Goal: Information Seeking & Learning: Learn about a topic

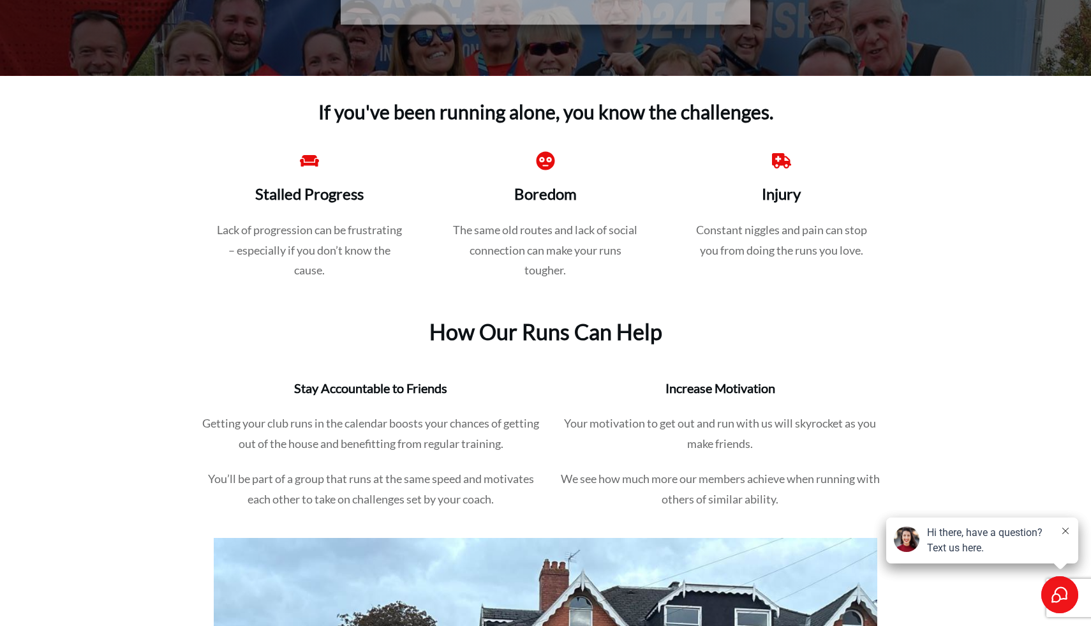
scroll to position [941, 0]
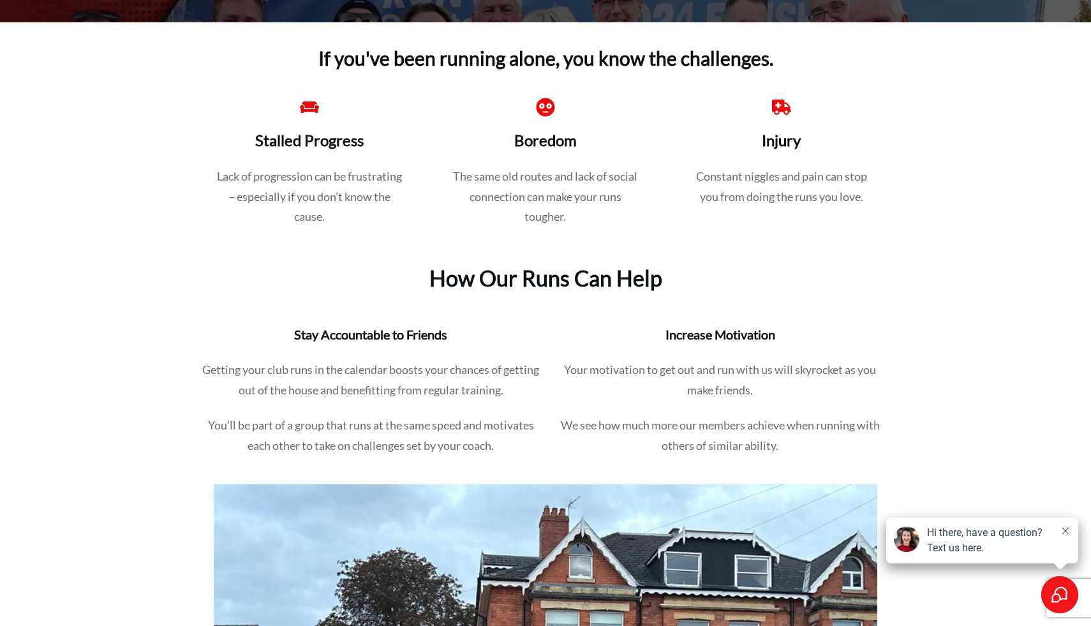
click at [540, 173] on p "The same old routes and lack of social connection can make your runs tougher." at bounding box center [545, 205] width 190 height 76
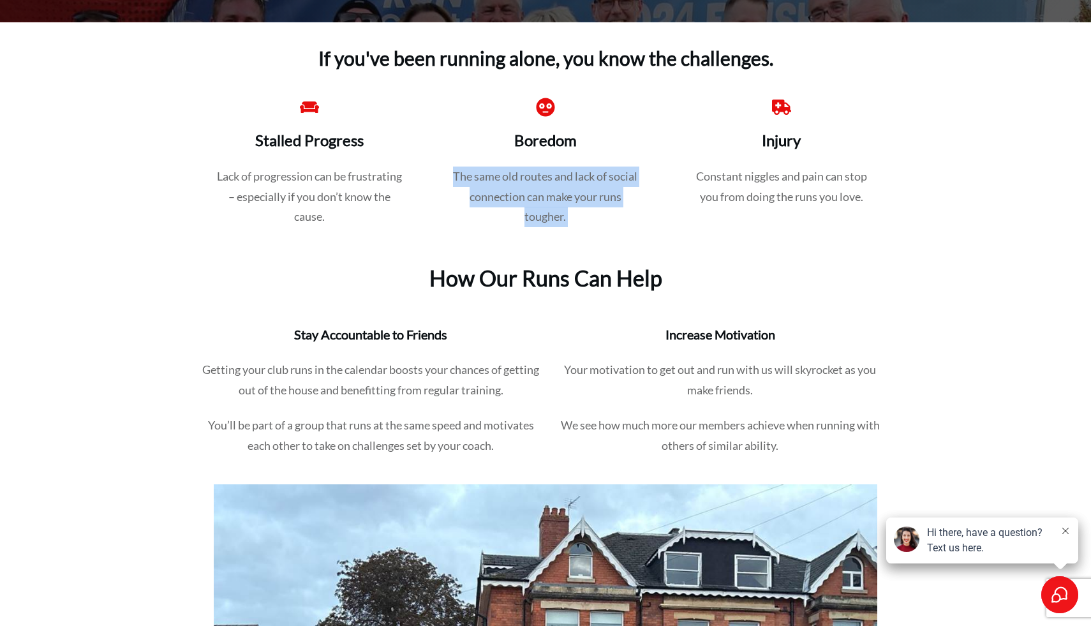
click at [540, 173] on p "The same old routes and lack of social connection can make your runs tougher." at bounding box center [545, 205] width 190 height 76
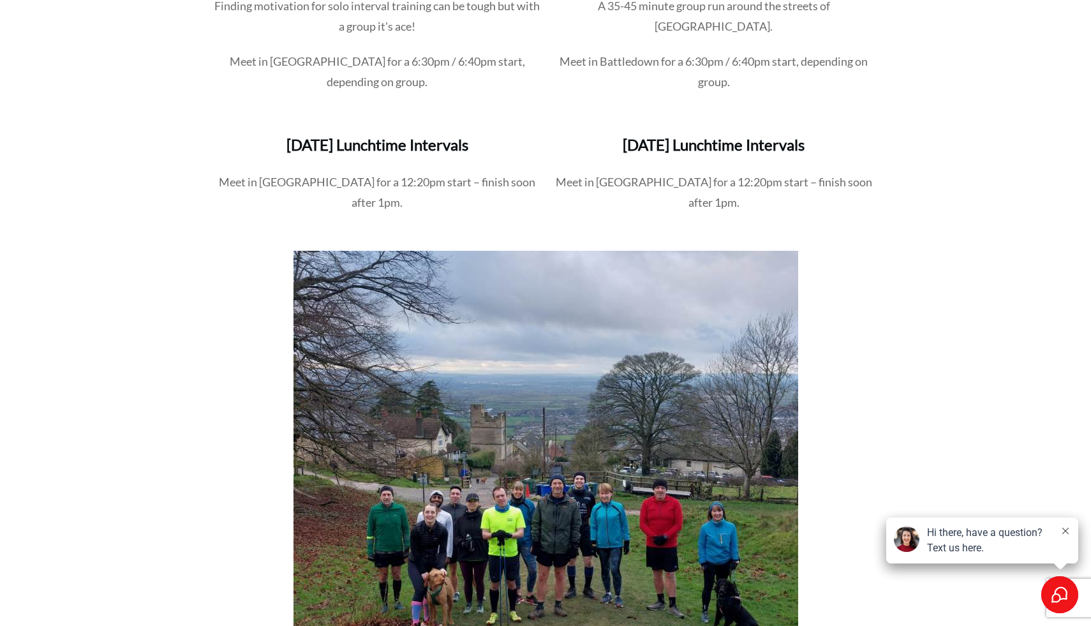
scroll to position [2140, 0]
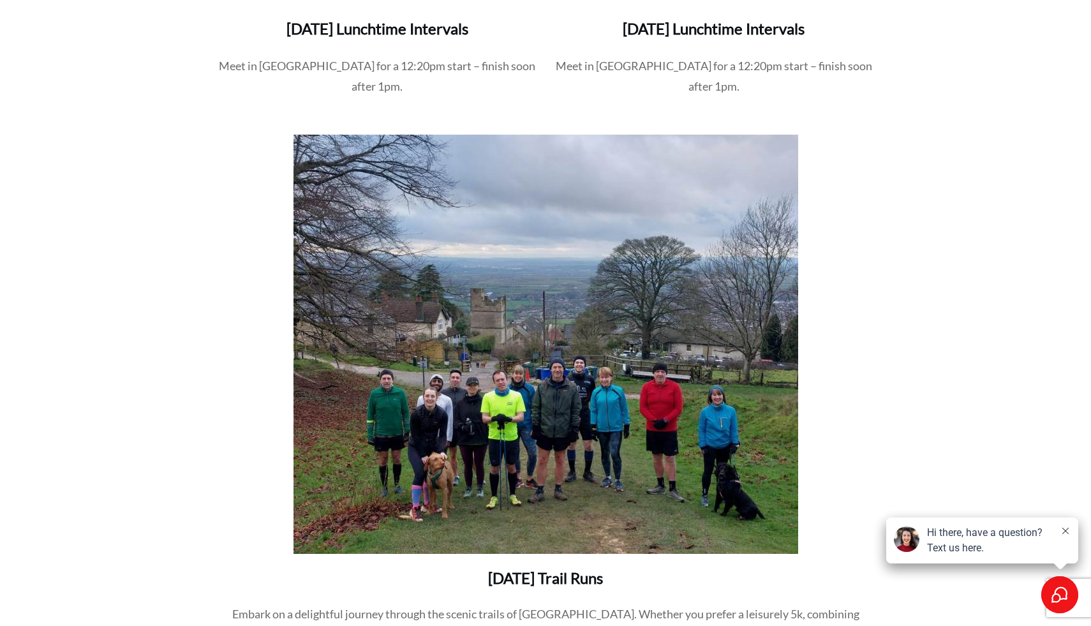
click at [570, 66] on p "Meet in [GEOGRAPHIC_DATA] for a 12:20pm start – finish soon after 1pm." at bounding box center [714, 84] width 326 height 56
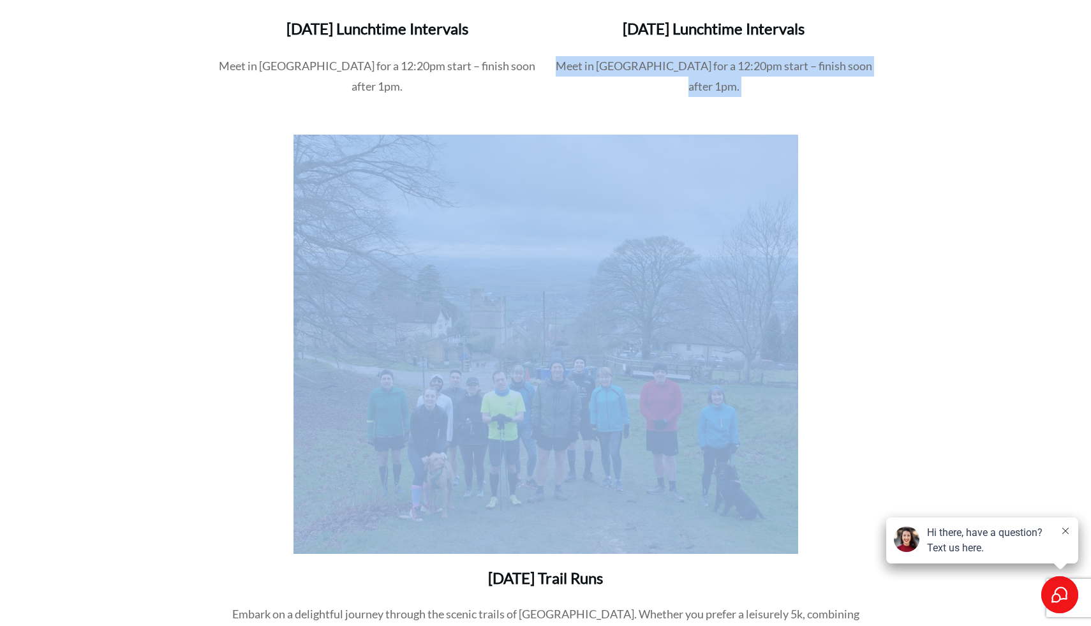
click at [570, 66] on p "Meet in [GEOGRAPHIC_DATA] for a 12:20pm start – finish soon after 1pm." at bounding box center [714, 84] width 326 height 56
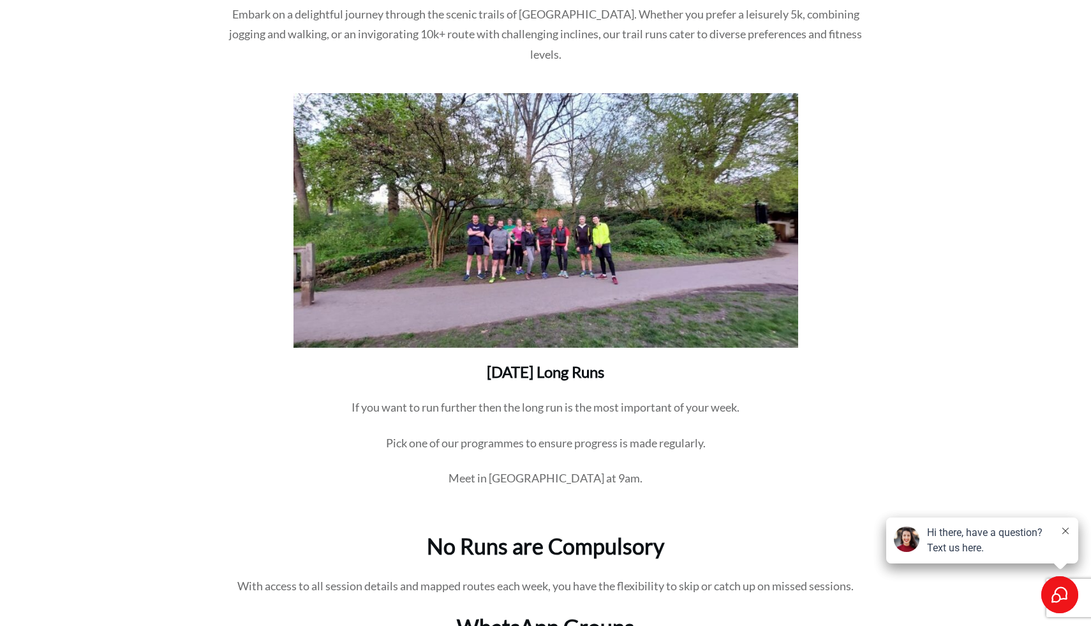
scroll to position [3072, 0]
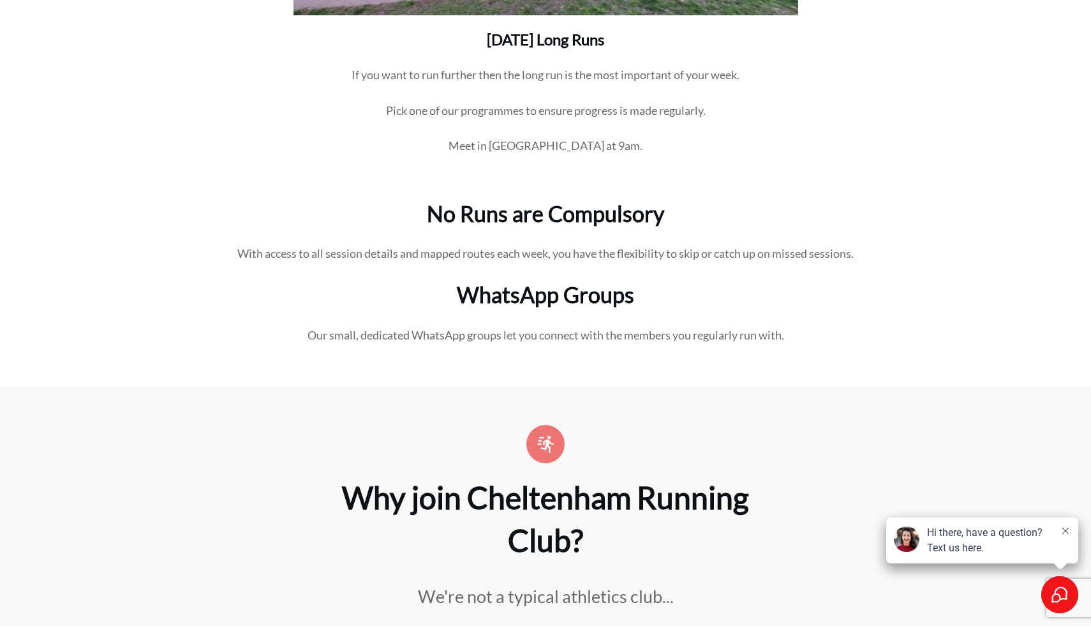
click at [568, 198] on h2 "No Runs are Compulsory" at bounding box center [546, 221] width 688 height 46
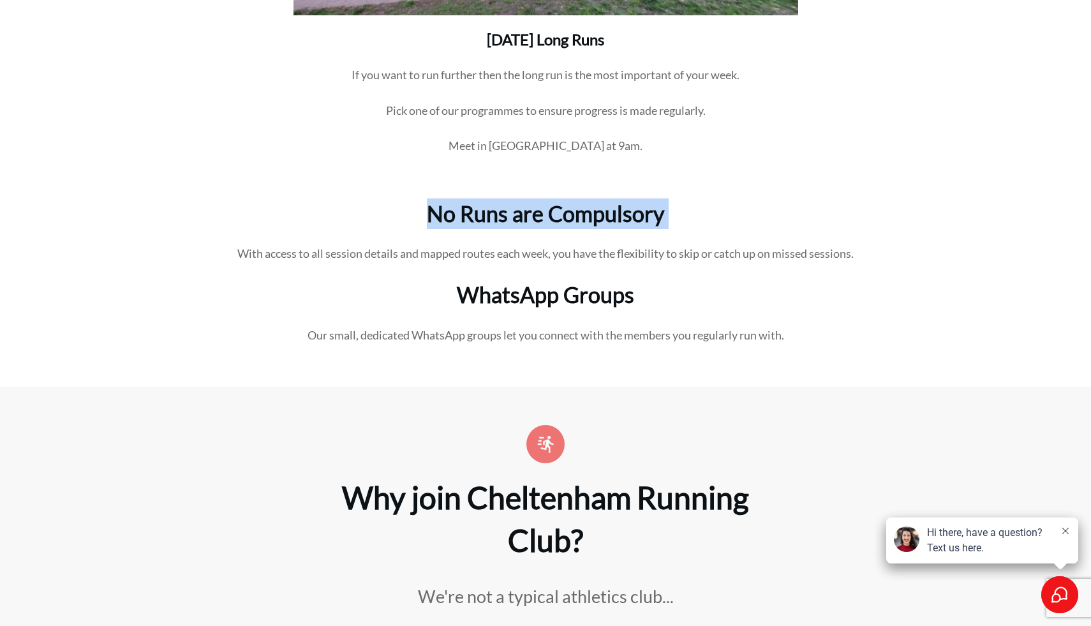
click at [568, 198] on h2 "No Runs are Compulsory" at bounding box center [546, 221] width 688 height 46
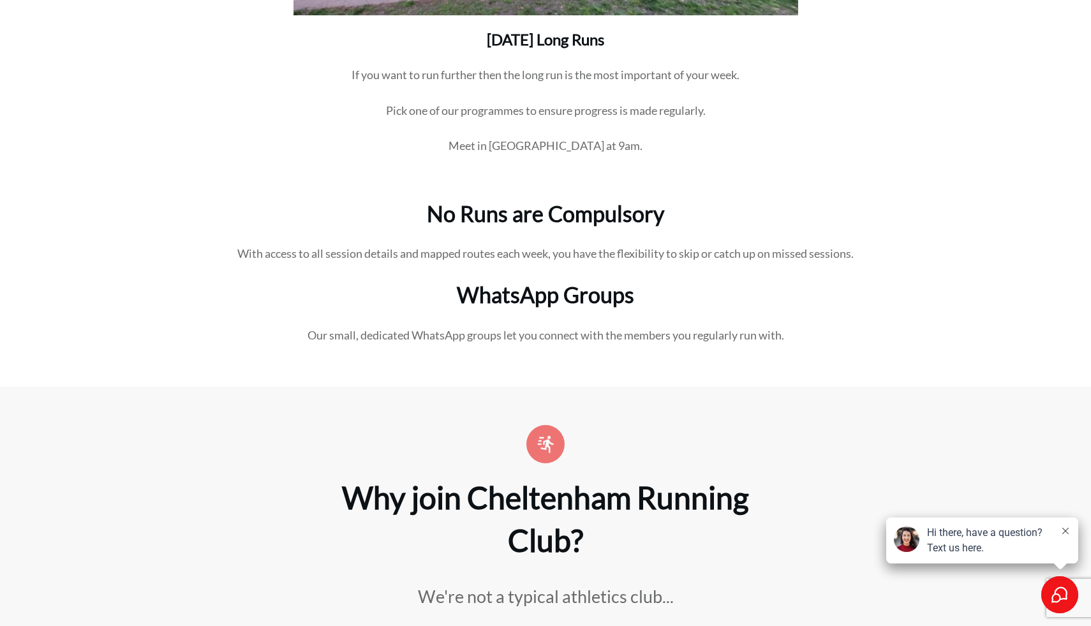
click at [568, 198] on h2 "No Runs are Compulsory" at bounding box center [546, 221] width 688 height 46
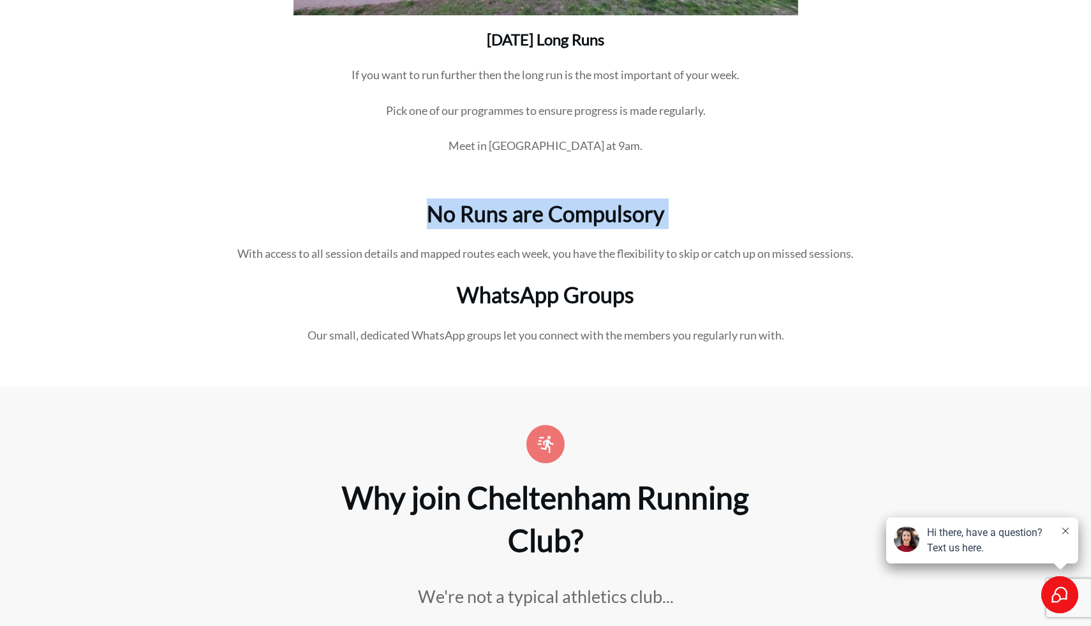
click at [568, 198] on h2 "No Runs are Compulsory" at bounding box center [546, 221] width 688 height 46
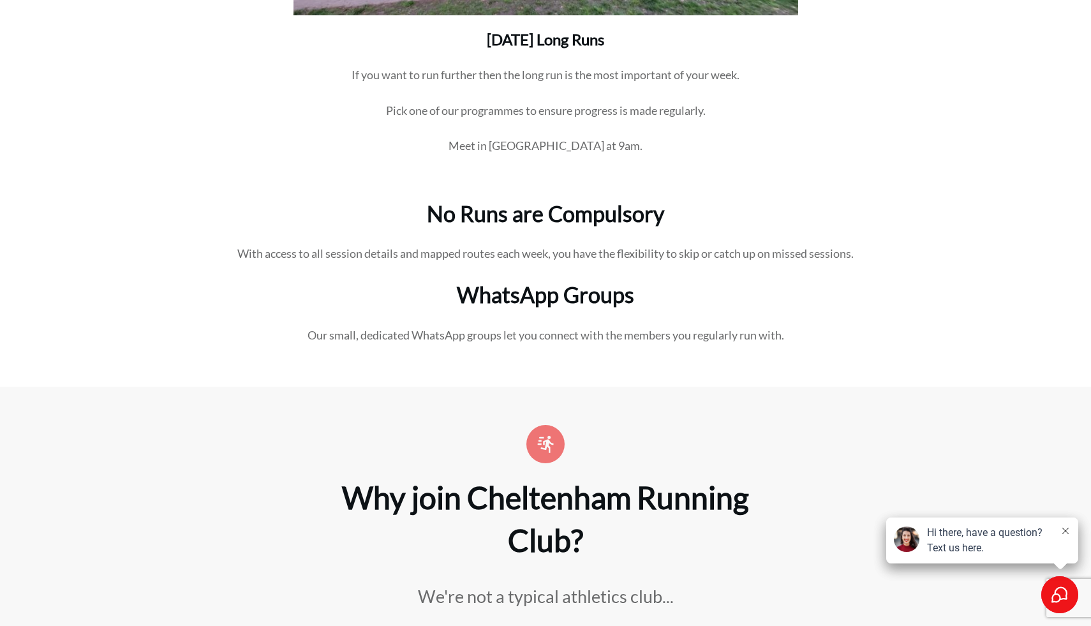
click at [568, 198] on h2 "No Runs are Compulsory" at bounding box center [546, 221] width 688 height 46
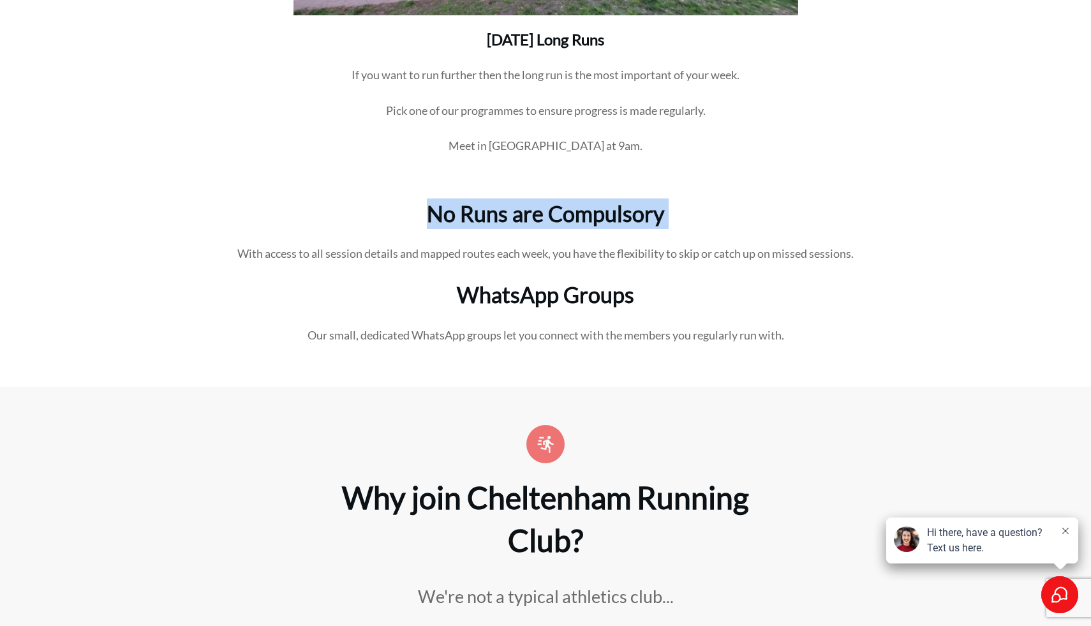
click at [568, 198] on h2 "No Runs are Compulsory" at bounding box center [546, 221] width 688 height 46
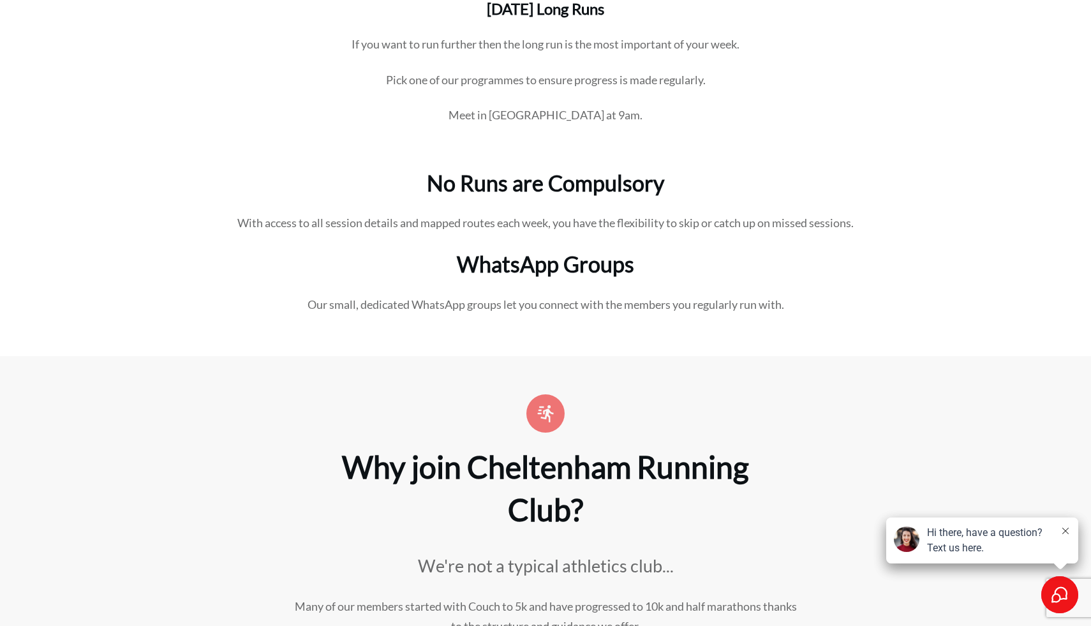
scroll to position [3102, 0]
click at [568, 214] on p "With access to all session details and mapped routes each week, you have the fl…" at bounding box center [546, 232] width 688 height 36
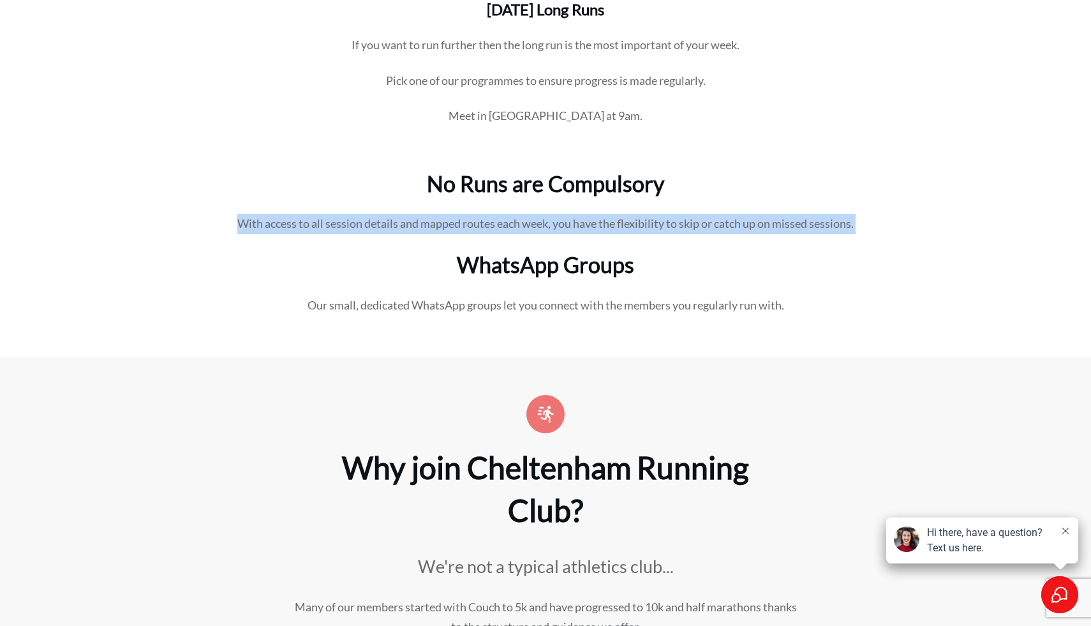
click at [568, 214] on p "With access to all session details and mapped routes each week, you have the fl…" at bounding box center [546, 232] width 688 height 36
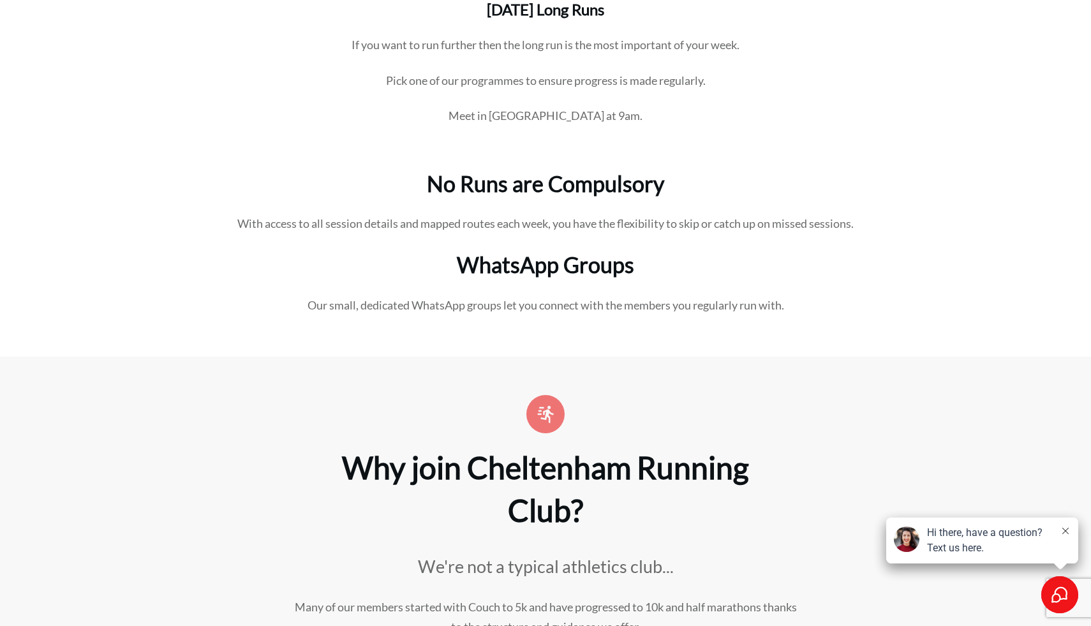
click at [568, 214] on p "With access to all session details and mapped routes each week, you have the fl…" at bounding box center [546, 232] width 688 height 36
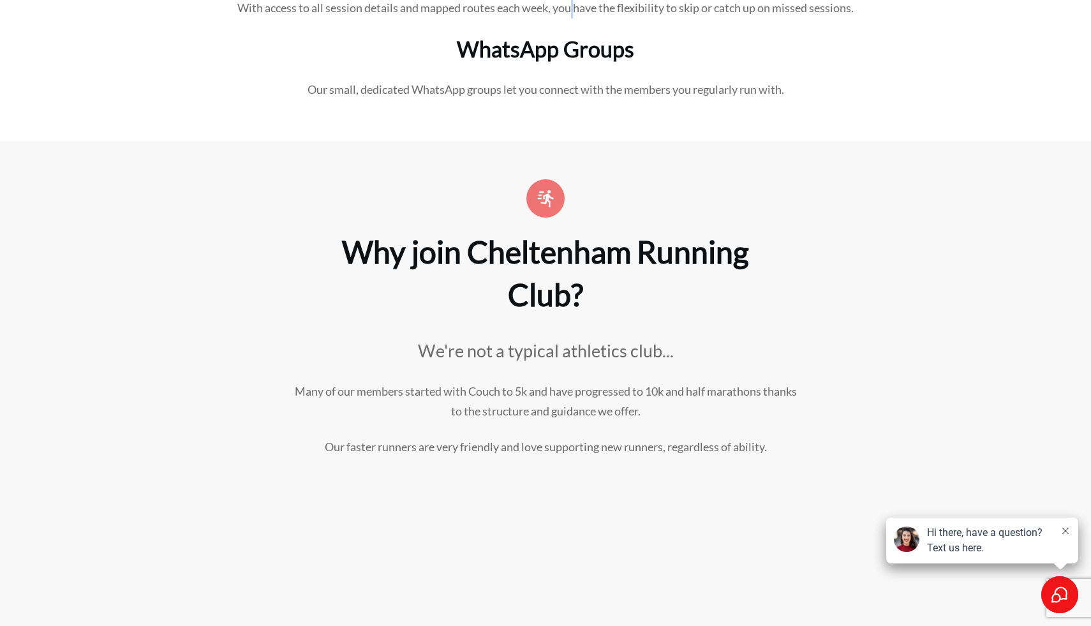
scroll to position [3339, 0]
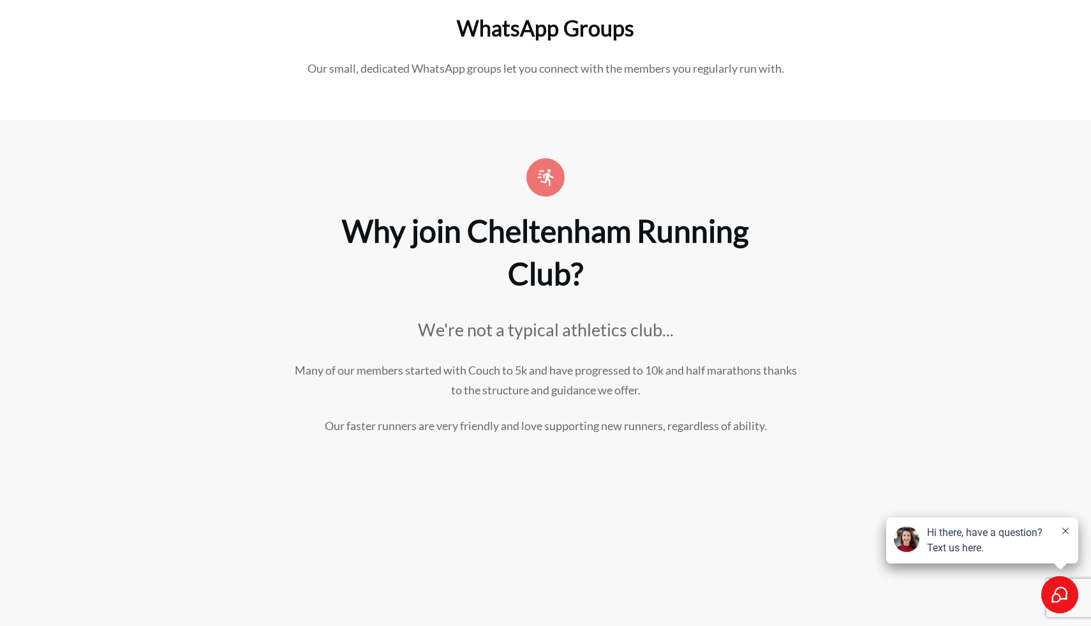
click at [338, 361] on p "Many of our members started with Couch to 5k and have progressed to 10k and hal…" at bounding box center [545, 389] width 510 height 56
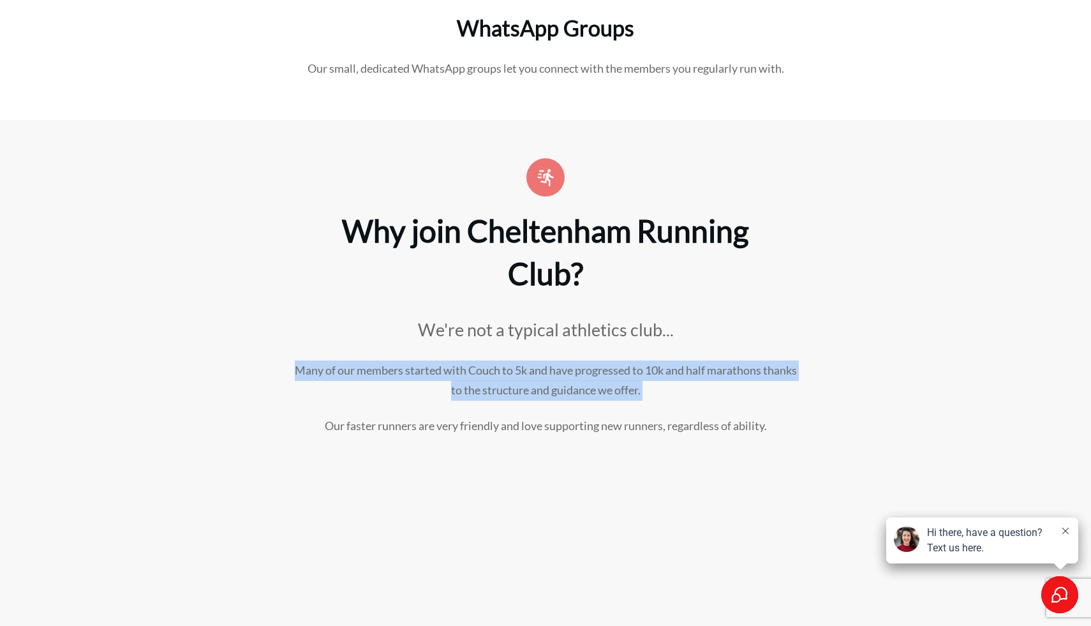
click at [338, 361] on p "Many of our members started with Couch to 5k and have progressed to 10k and hal…" at bounding box center [545, 389] width 510 height 56
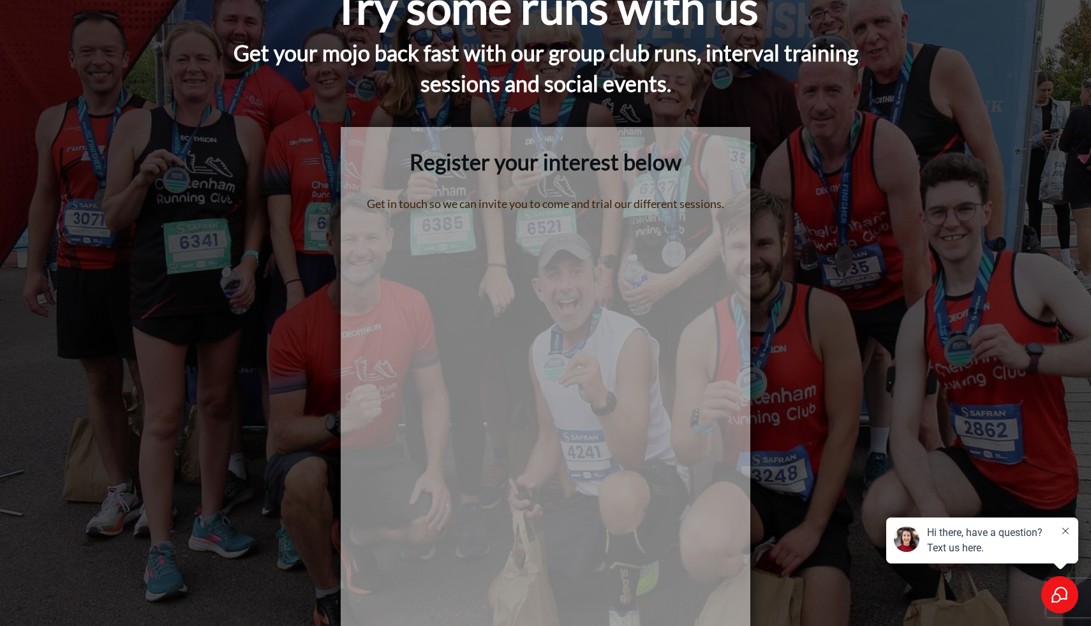
scroll to position [0, 0]
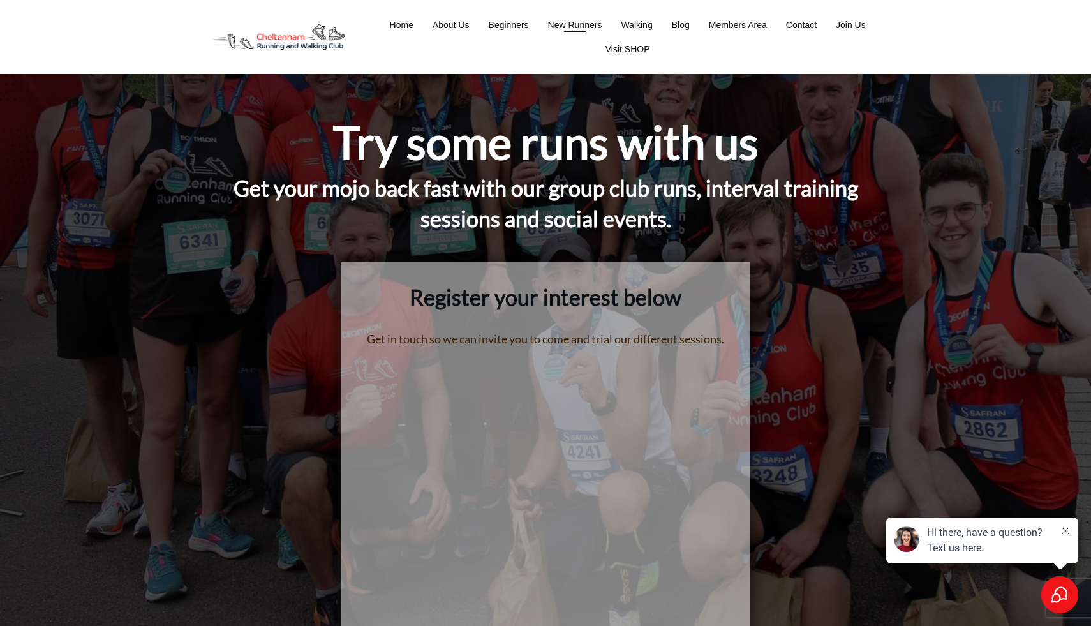
click at [574, 20] on span "New Runners" at bounding box center [575, 25] width 54 height 18
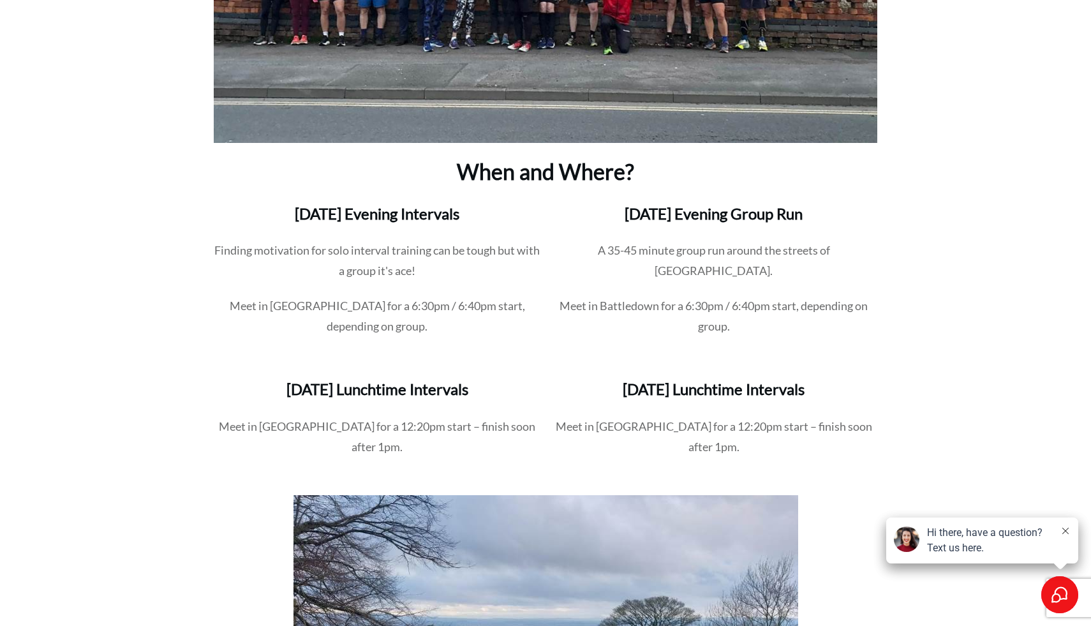
scroll to position [1781, 0]
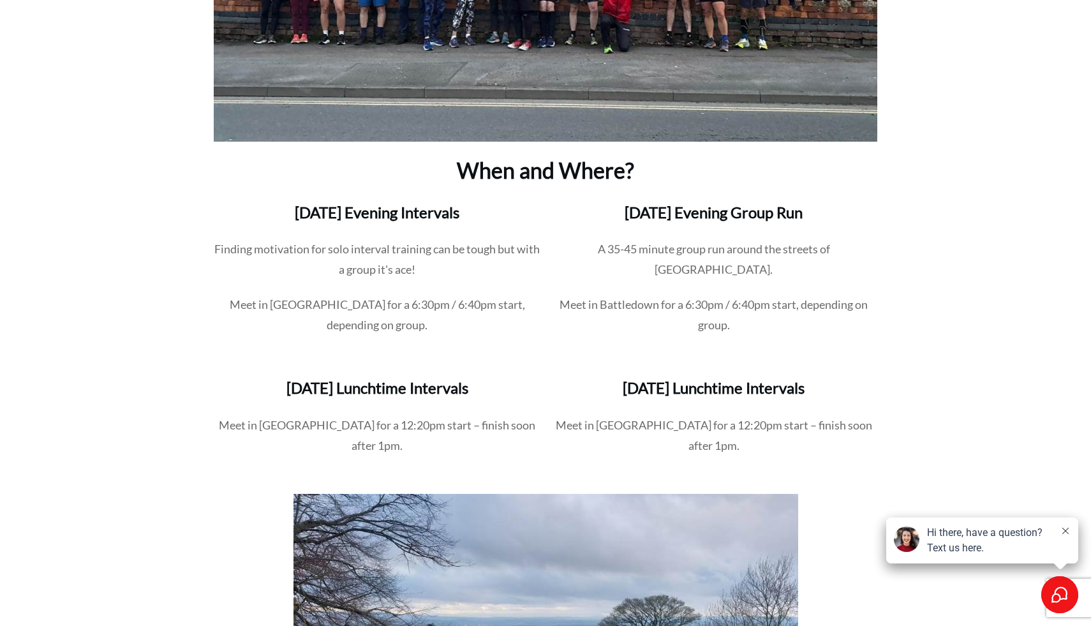
click at [292, 214] on h3 "[DATE] Evening Intervals" at bounding box center [377, 220] width 326 height 37
click at [271, 253] on p "Finding motivation for solo interval training can be tough but with a group it'…" at bounding box center [377, 267] width 326 height 56
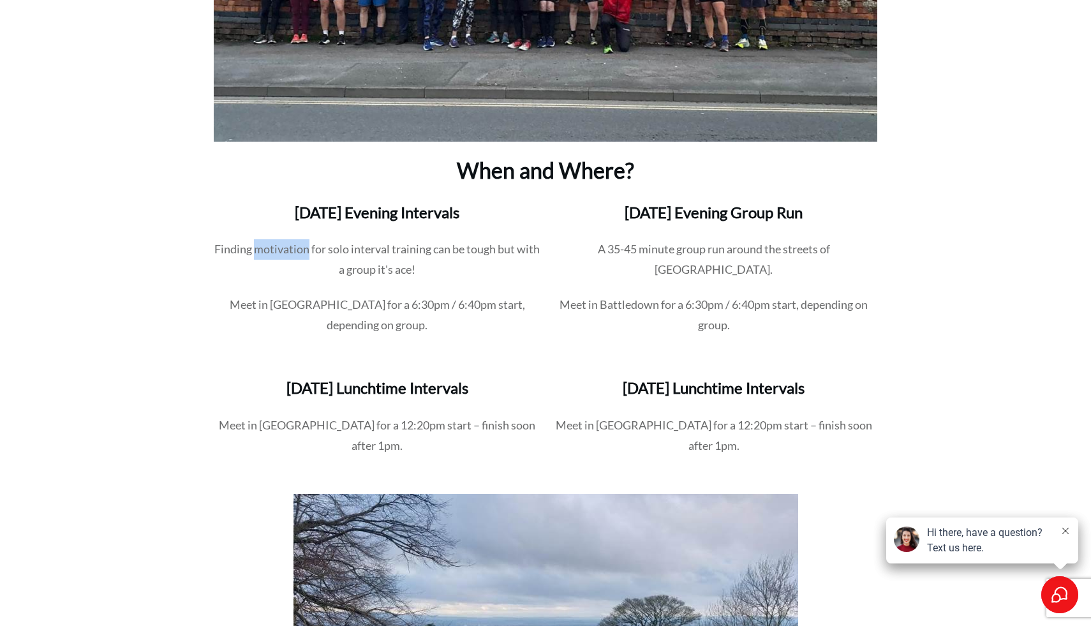
click at [271, 253] on p "Finding motivation for solo interval training can be tough but with a group it'…" at bounding box center [377, 267] width 326 height 56
click at [580, 248] on p "A 35-45 minute group run around the streets of [GEOGRAPHIC_DATA]." at bounding box center [714, 267] width 326 height 56
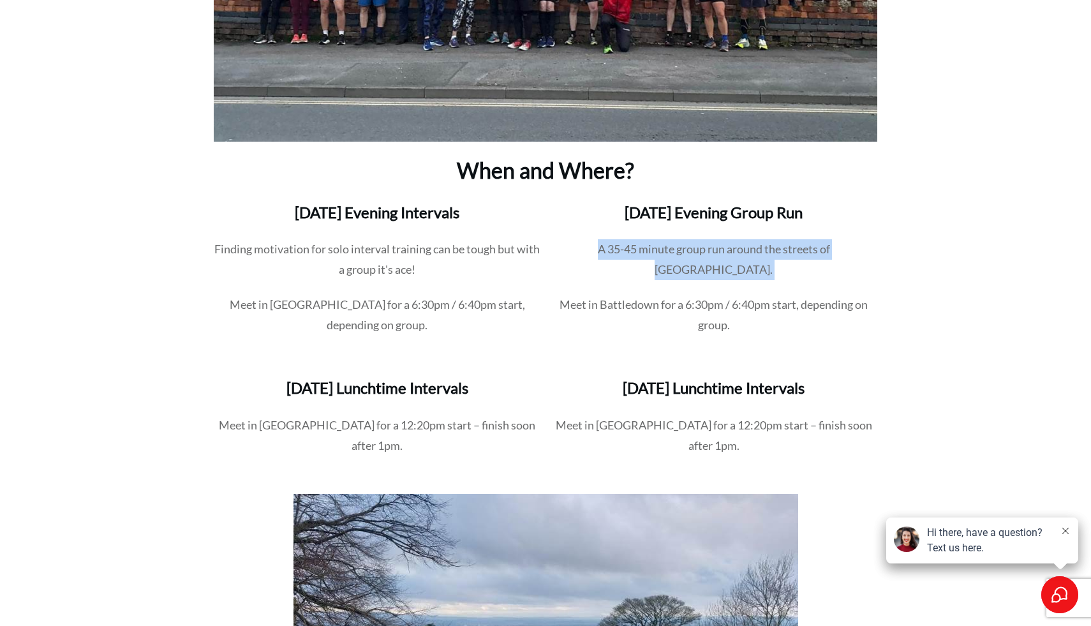
click at [580, 248] on p "A 35-45 minute group run around the streets of [GEOGRAPHIC_DATA]." at bounding box center [714, 267] width 326 height 56
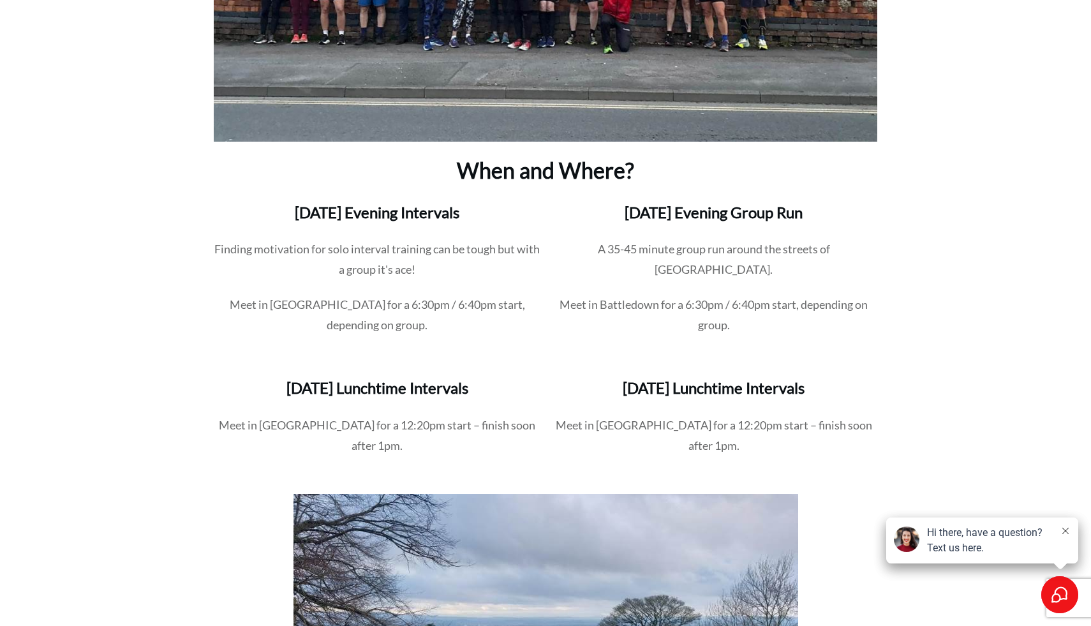
click at [580, 248] on p "A 35-45 minute group run around the streets of [GEOGRAPHIC_DATA]." at bounding box center [714, 267] width 326 height 56
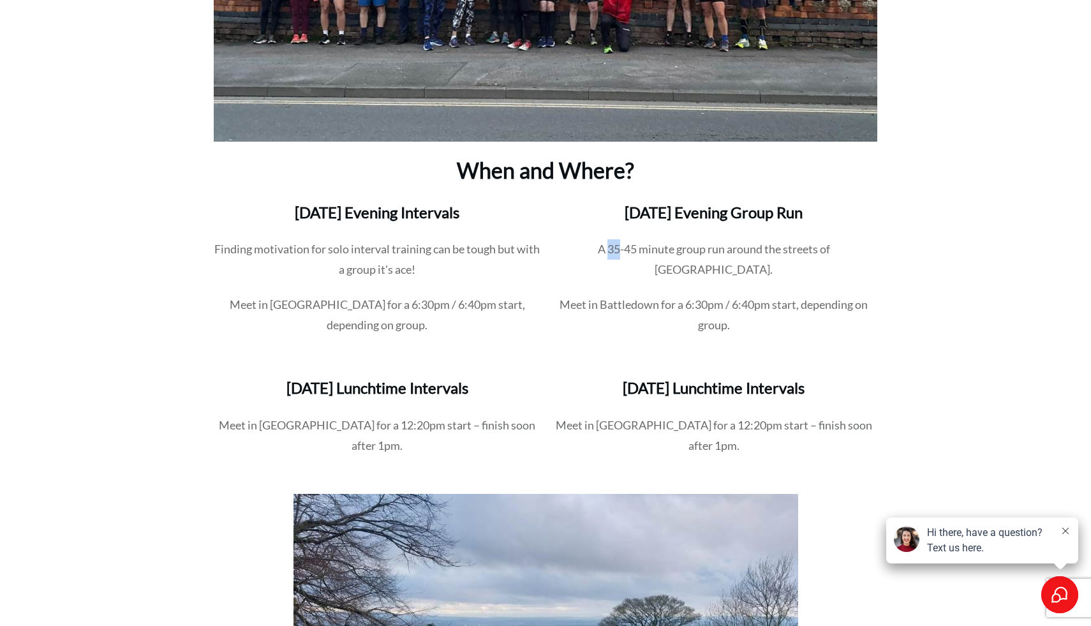
click at [580, 248] on p "A 35-45 minute group run around the streets of [GEOGRAPHIC_DATA]." at bounding box center [714, 267] width 326 height 56
click at [571, 295] on p "Meet in Battledown for a 6:30pm / 6:40pm start, depending on group." at bounding box center [714, 323] width 326 height 56
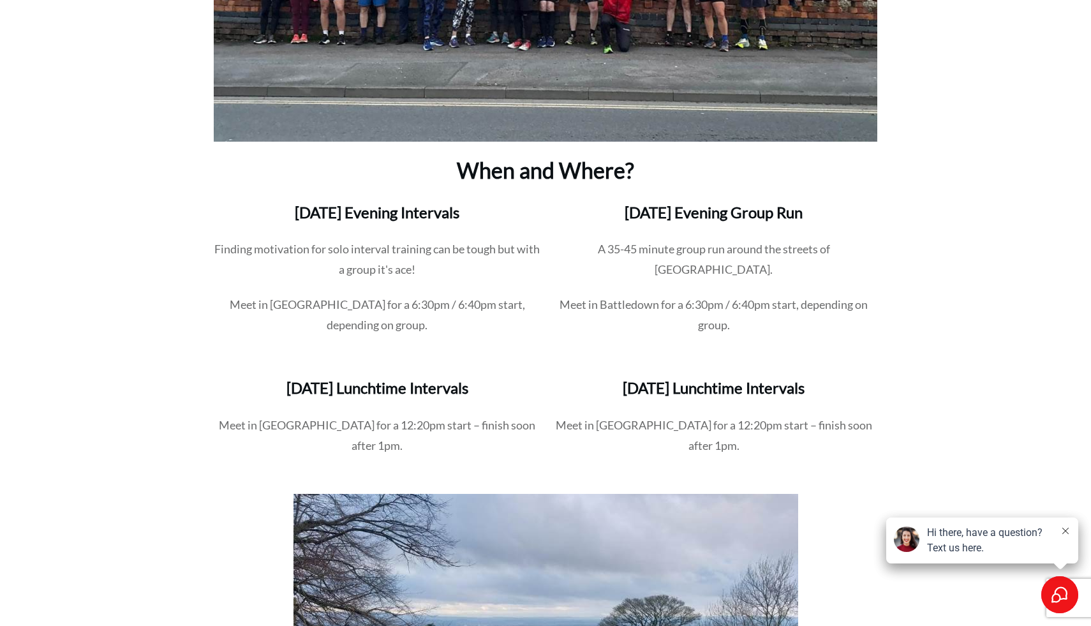
click at [242, 309] on p "Meet in [GEOGRAPHIC_DATA] for a 6:30pm / 6:40pm start, depending on group." at bounding box center [377, 323] width 326 height 56
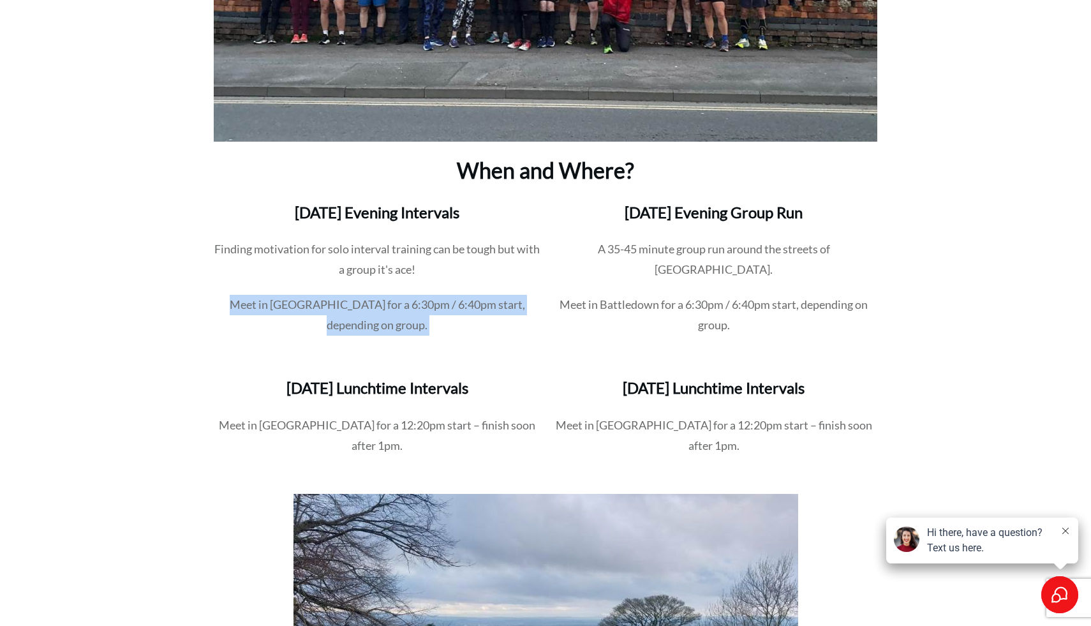
click at [375, 287] on p "Finding motivation for solo interval training can be tough but with a group it'…" at bounding box center [377, 267] width 326 height 56
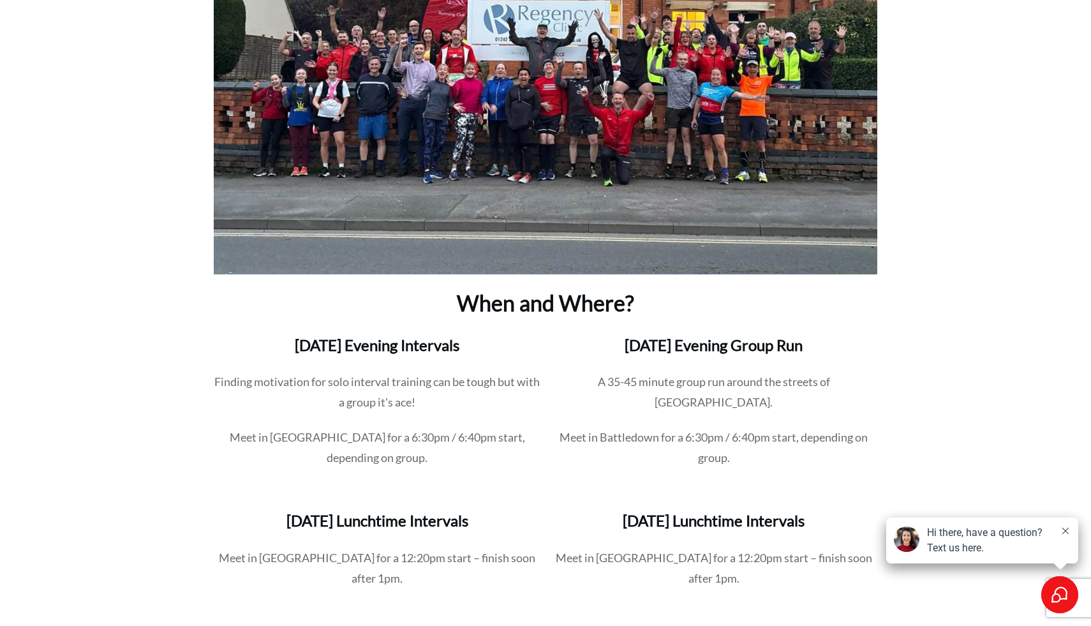
scroll to position [1569, 0]
